Goal: Find specific page/section: Find specific page/section

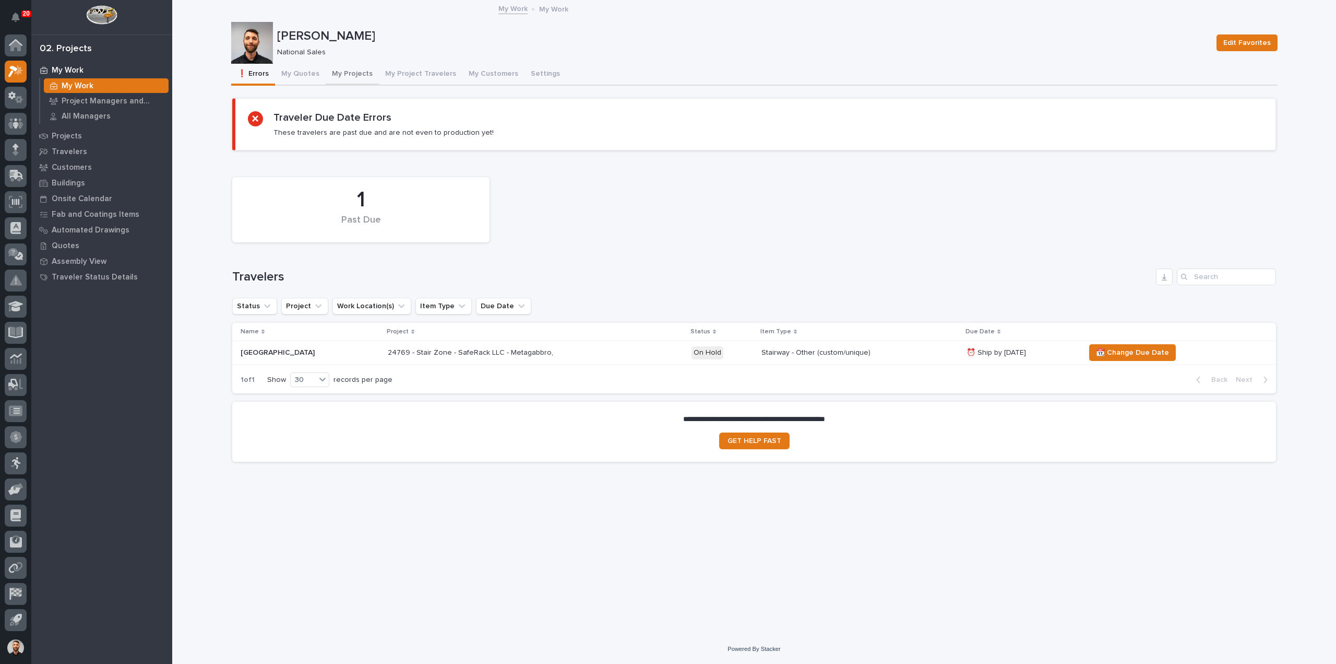
click at [350, 69] on button "My Projects" at bounding box center [352, 75] width 53 height 22
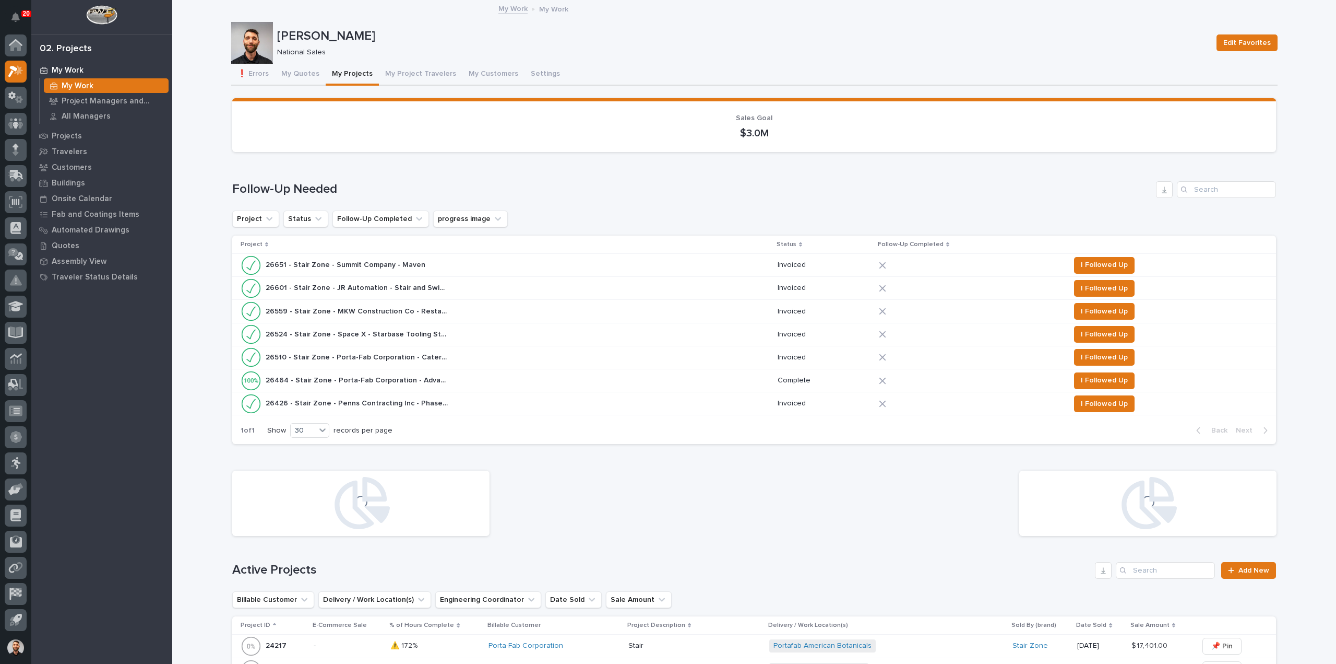
scroll to position [261, 0]
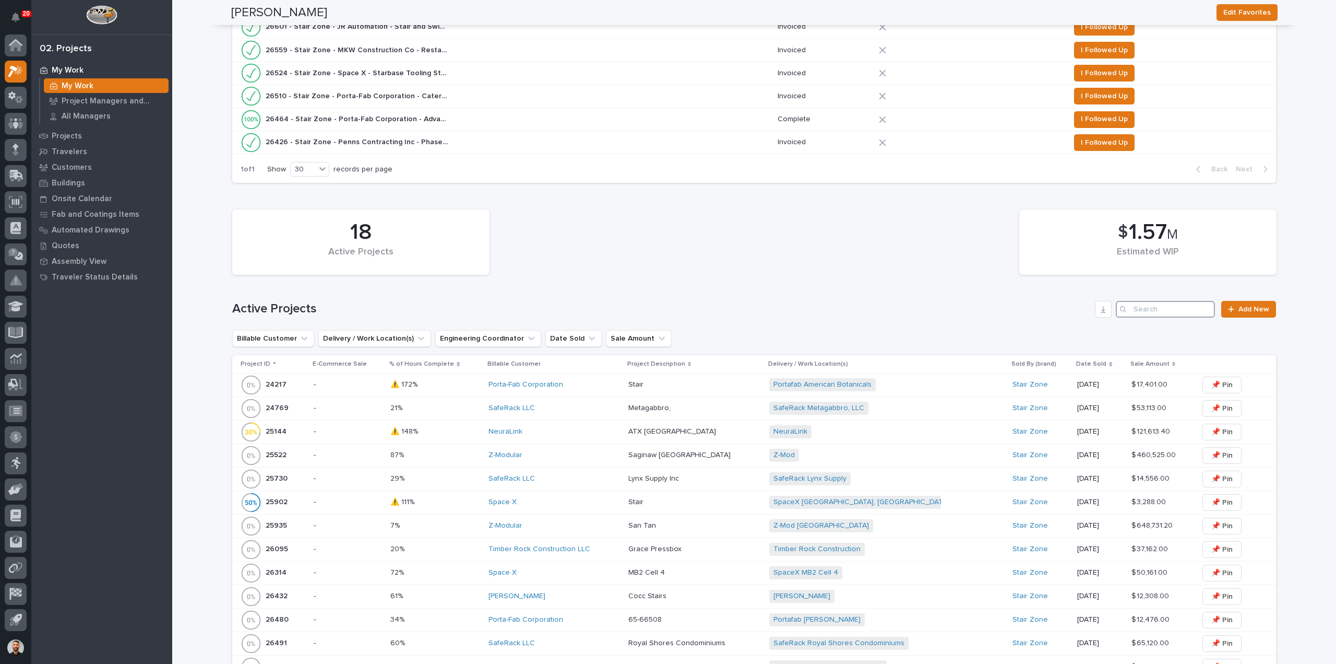
click at [1151, 308] on input "Search" at bounding box center [1165, 309] width 99 height 17
type input "26751"
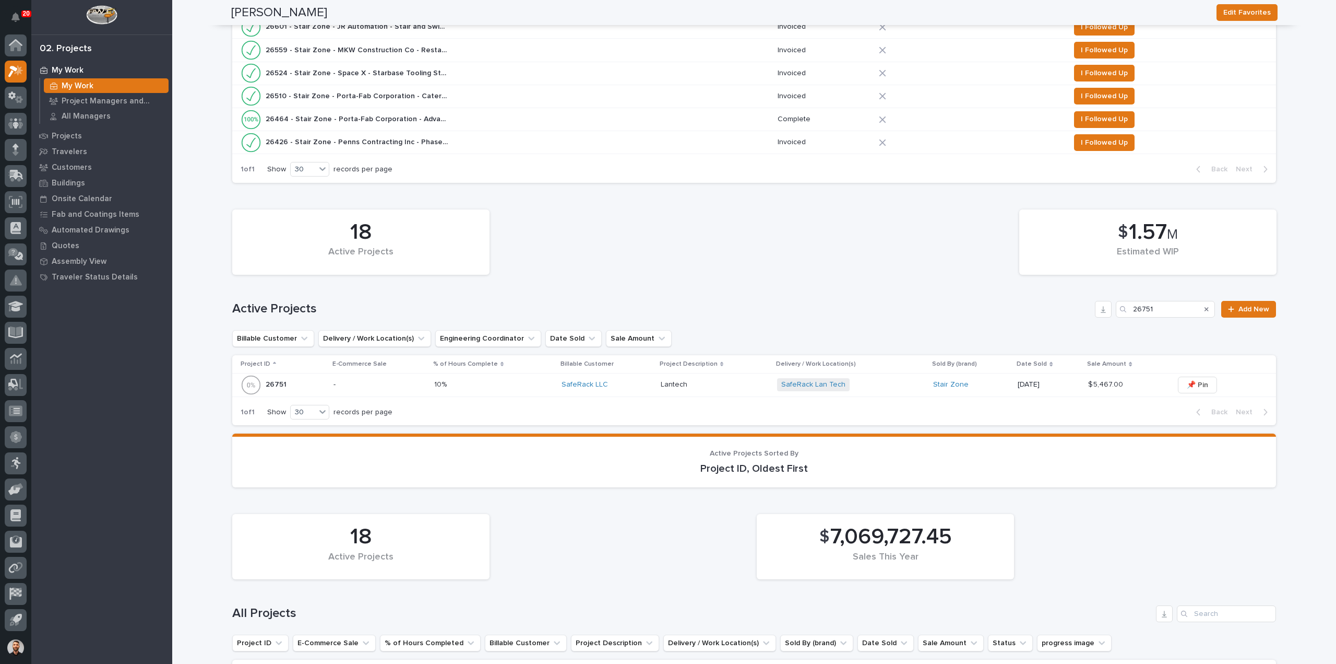
drag, startPoint x: 737, startPoint y: 383, endPoint x: 723, endPoint y: 385, distance: 14.2
click at [723, 385] on p at bounding box center [715, 384] width 108 height 9
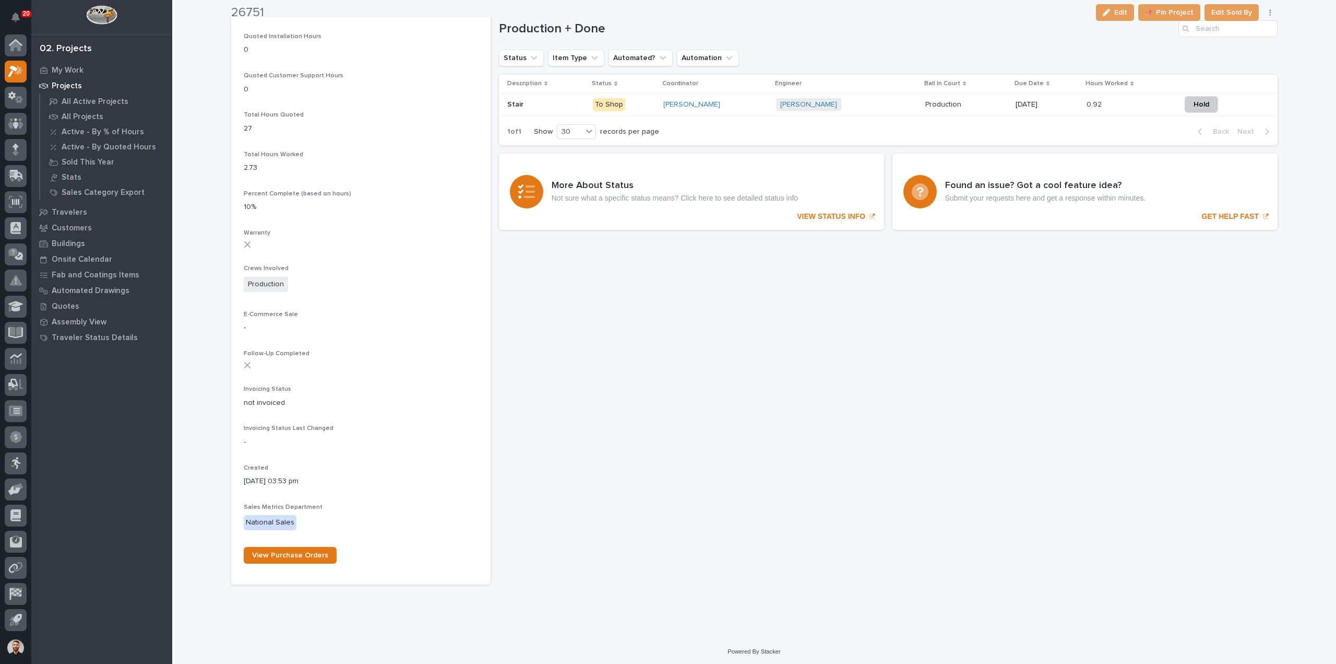
scroll to position [751, 0]
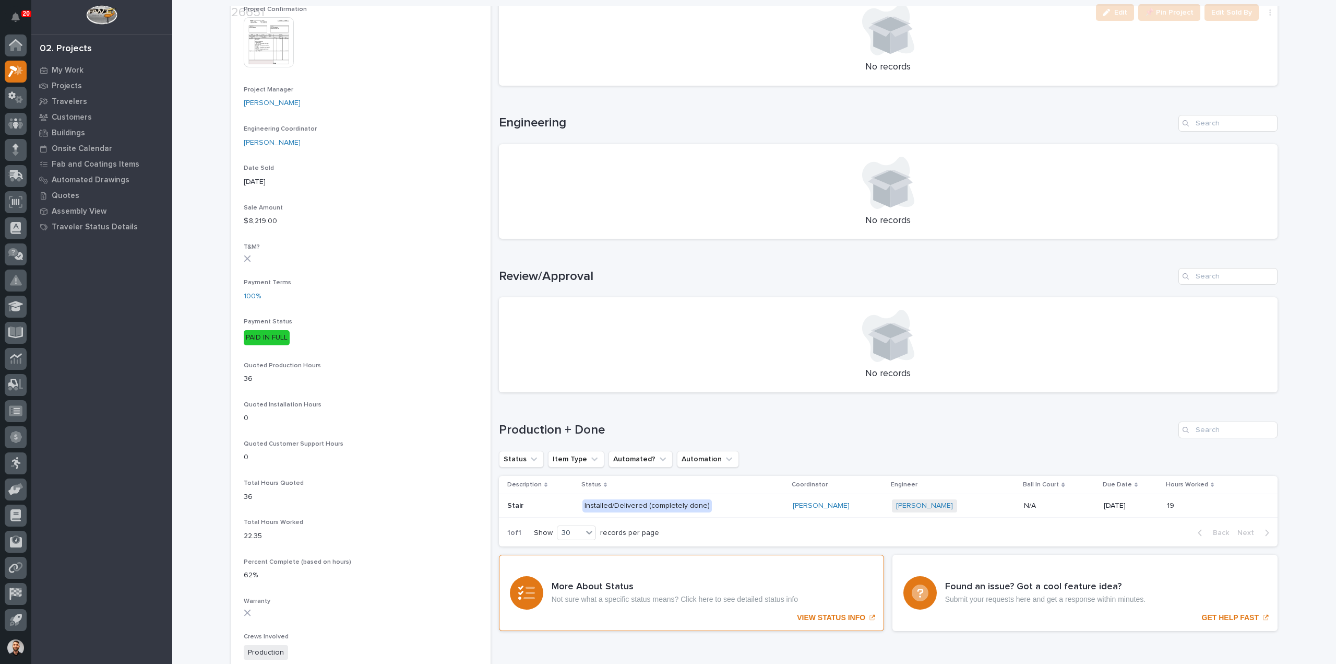
scroll to position [769, 0]
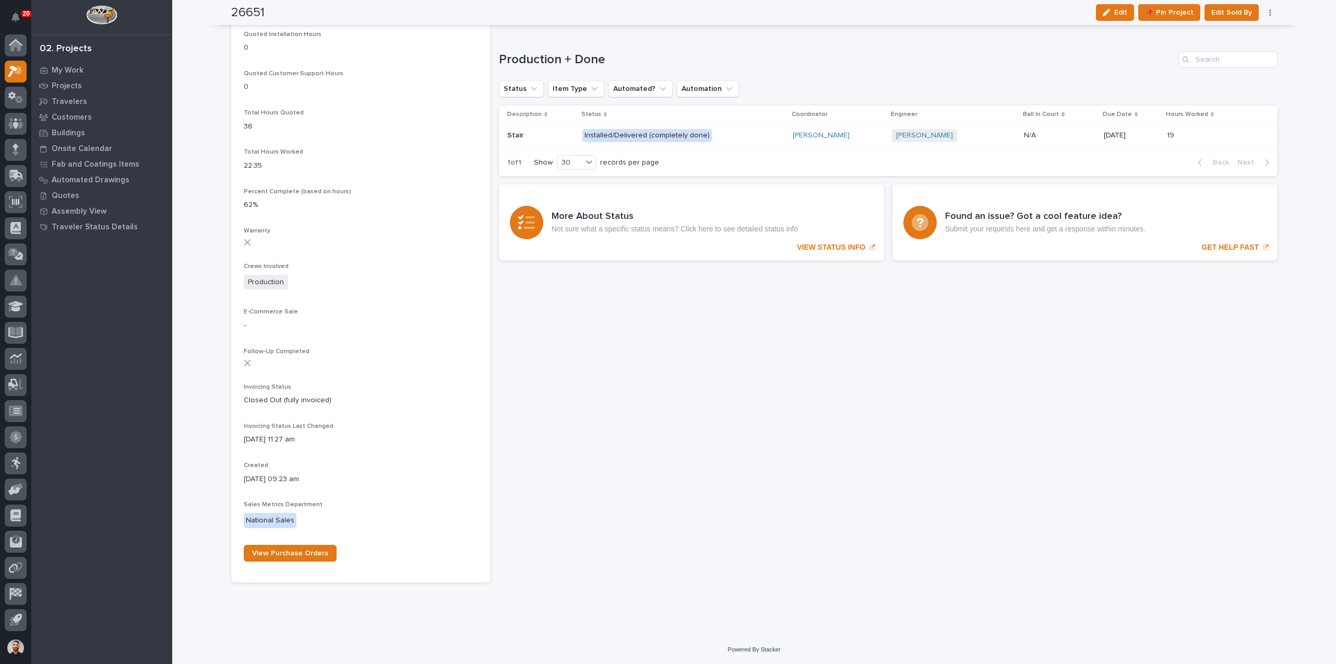
click at [738, 136] on p "Installed/Delivered (completely done)" at bounding box center [674, 135] width 183 height 13
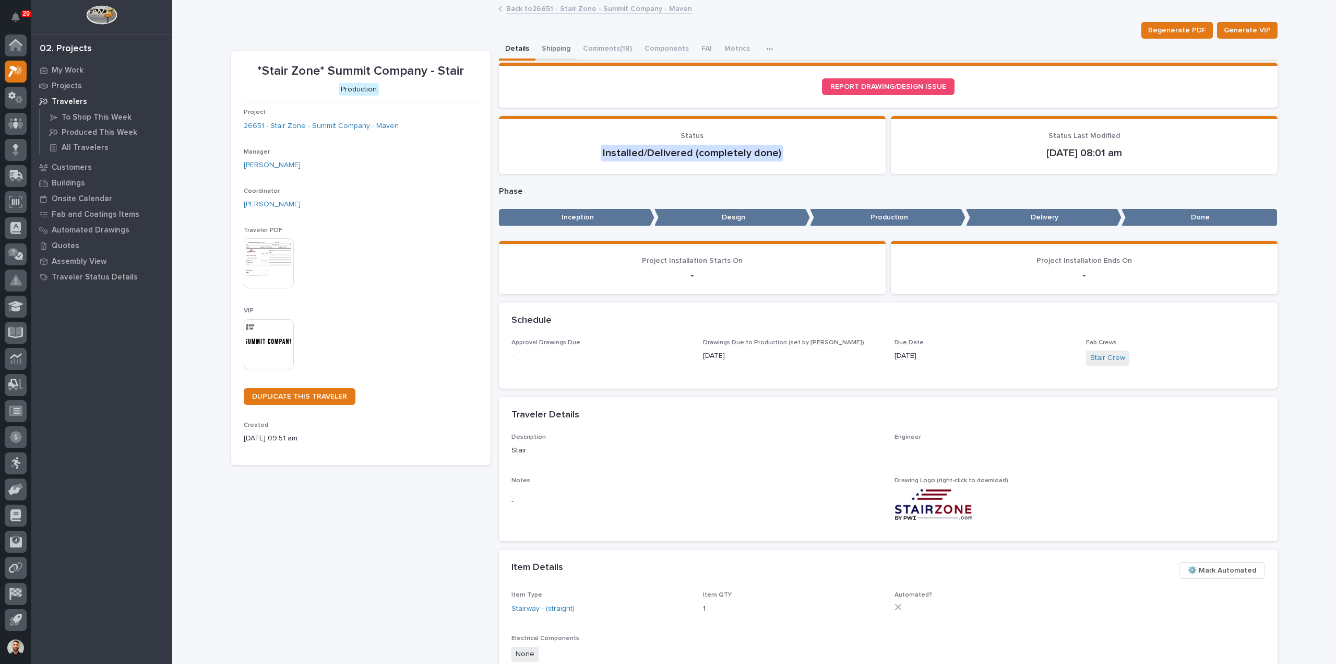
click at [547, 51] on button "Shipping" at bounding box center [556, 50] width 41 height 22
